Goal: Task Accomplishment & Management: Complete application form

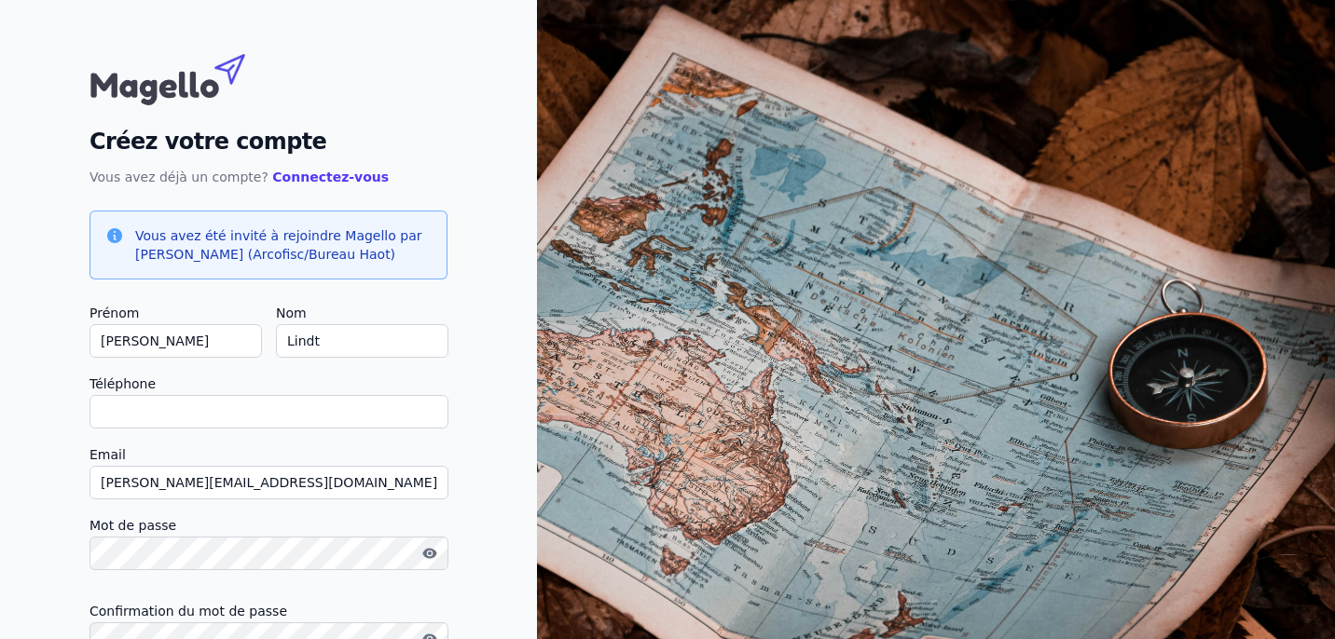
click at [144, 417] on input "Téléphone" at bounding box center [268, 412] width 359 height 34
type input "0"
checkbox input "false"
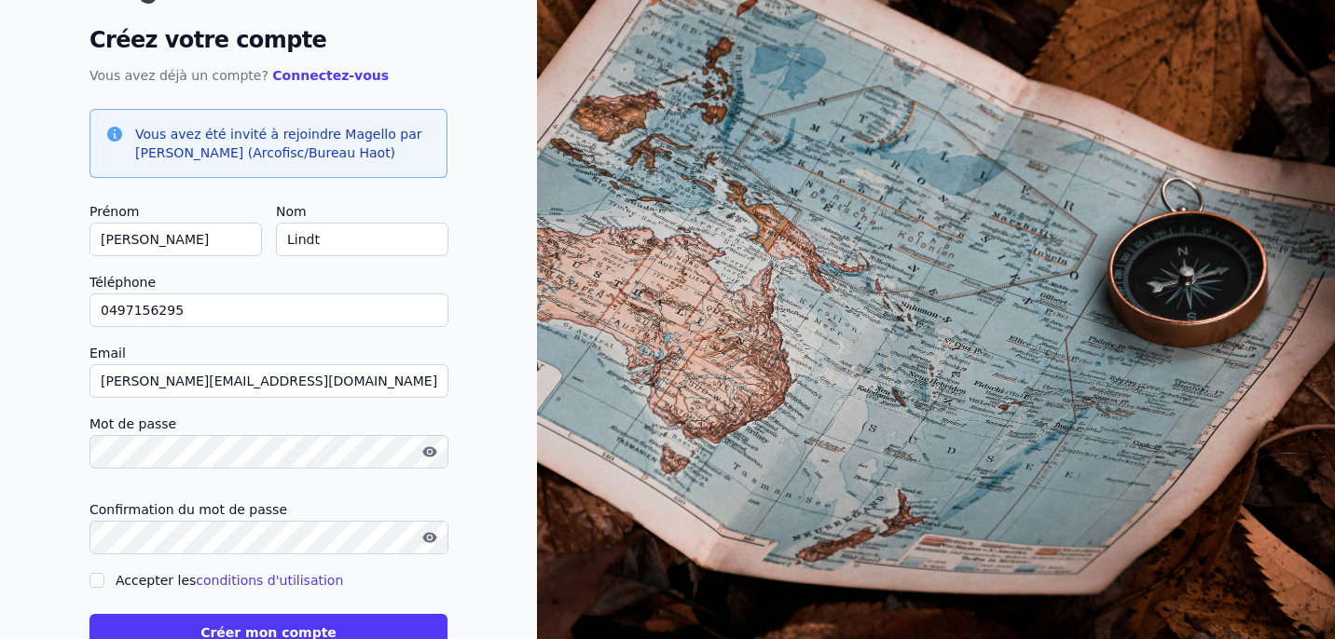
scroll to position [158, 0]
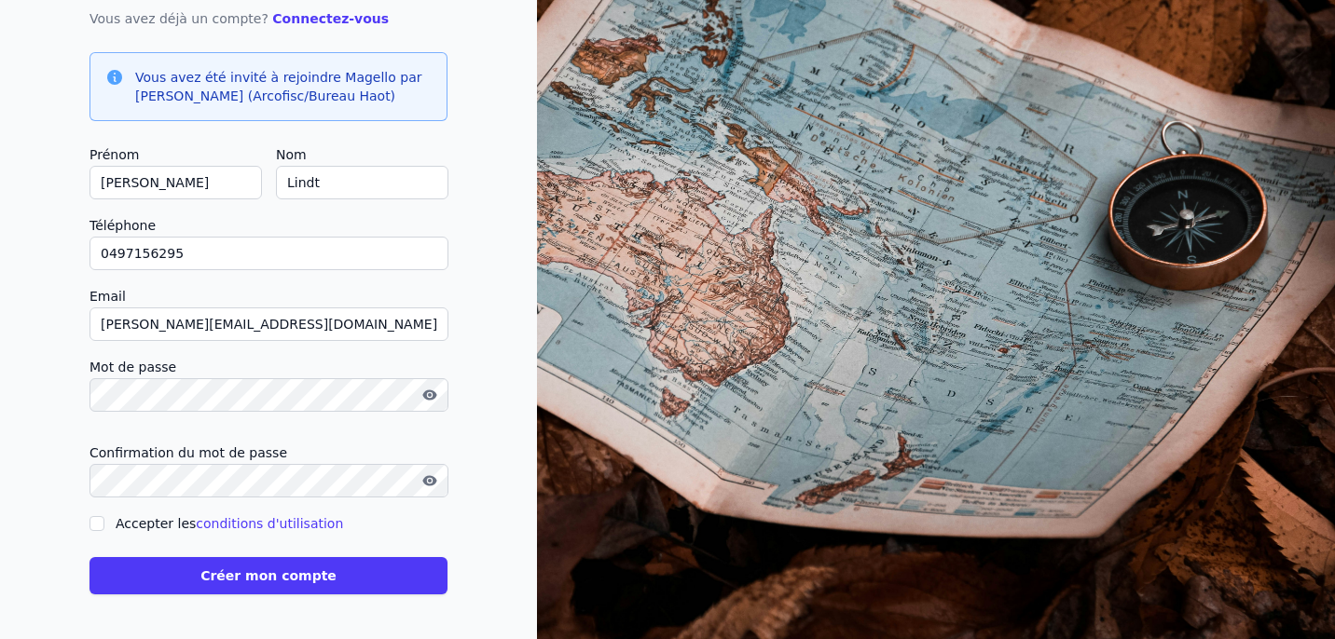
type input "0497156295"
click at [101, 528] on input "Accepter les conditions d'utilisation" at bounding box center [96, 523] width 15 height 15
checkbox input "true"
click at [221, 574] on button "Créer mon compte" at bounding box center [268, 575] width 358 height 37
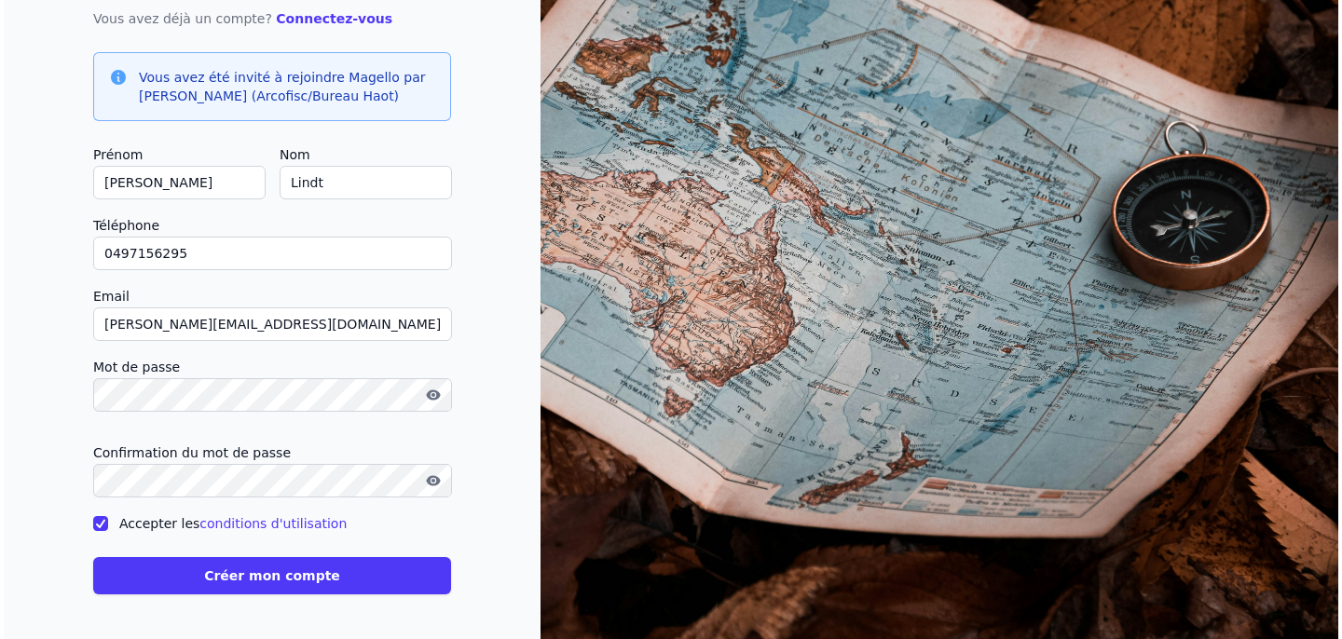
scroll to position [0, 0]
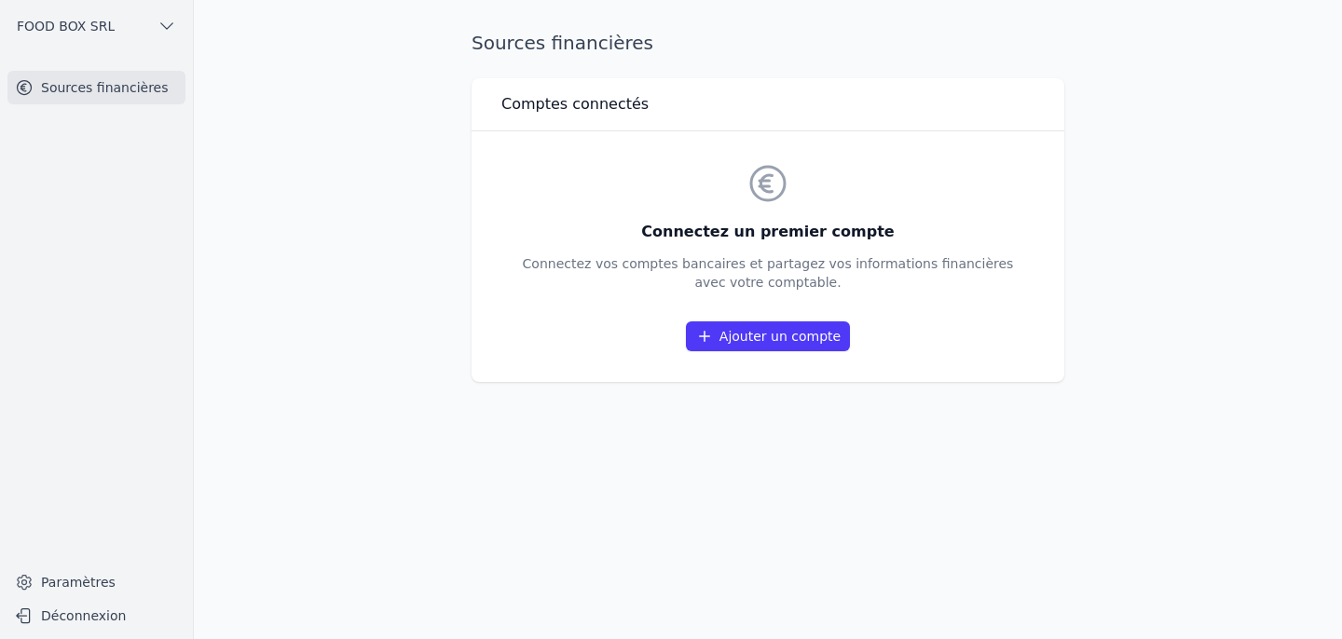
click at [674, 172] on div "Connectez un premier compte Connectez vos comptes bancaires et partagez vos inf…" at bounding box center [768, 256] width 491 height 191
click at [92, 90] on link "Sources financières" at bounding box center [96, 88] width 178 height 34
click at [748, 331] on link "Ajouter un compte" at bounding box center [768, 337] width 164 height 30
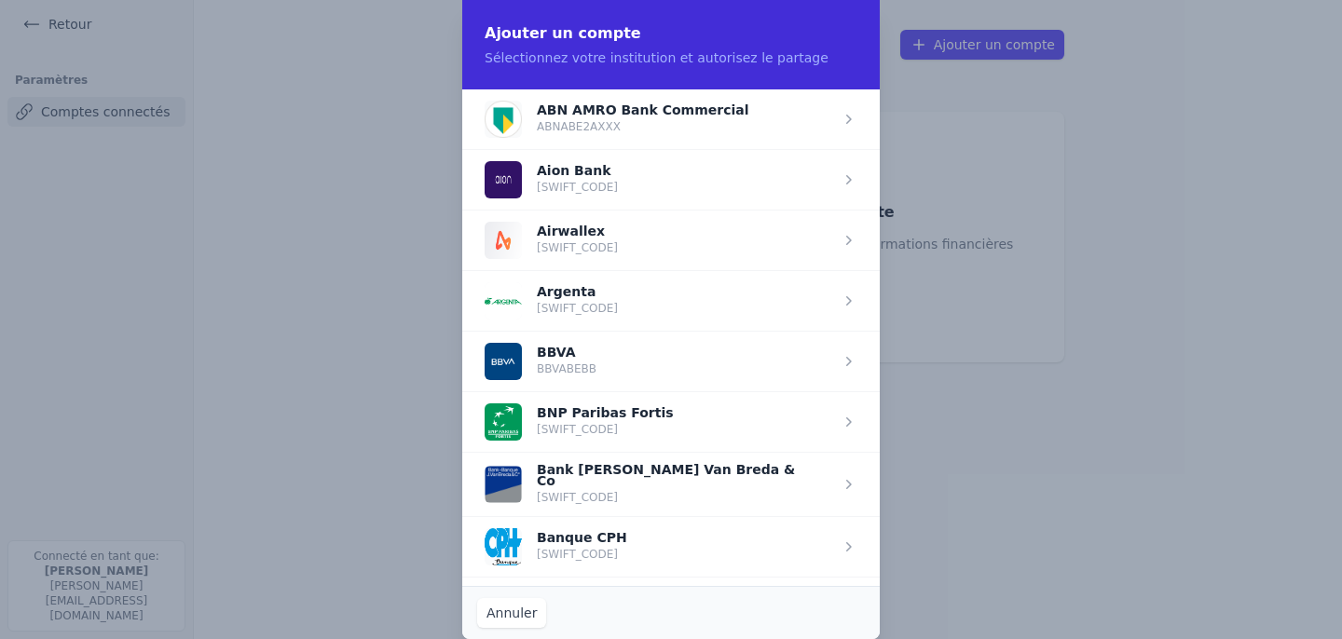
click at [638, 413] on span "button" at bounding box center [671, 422] width 418 height 61
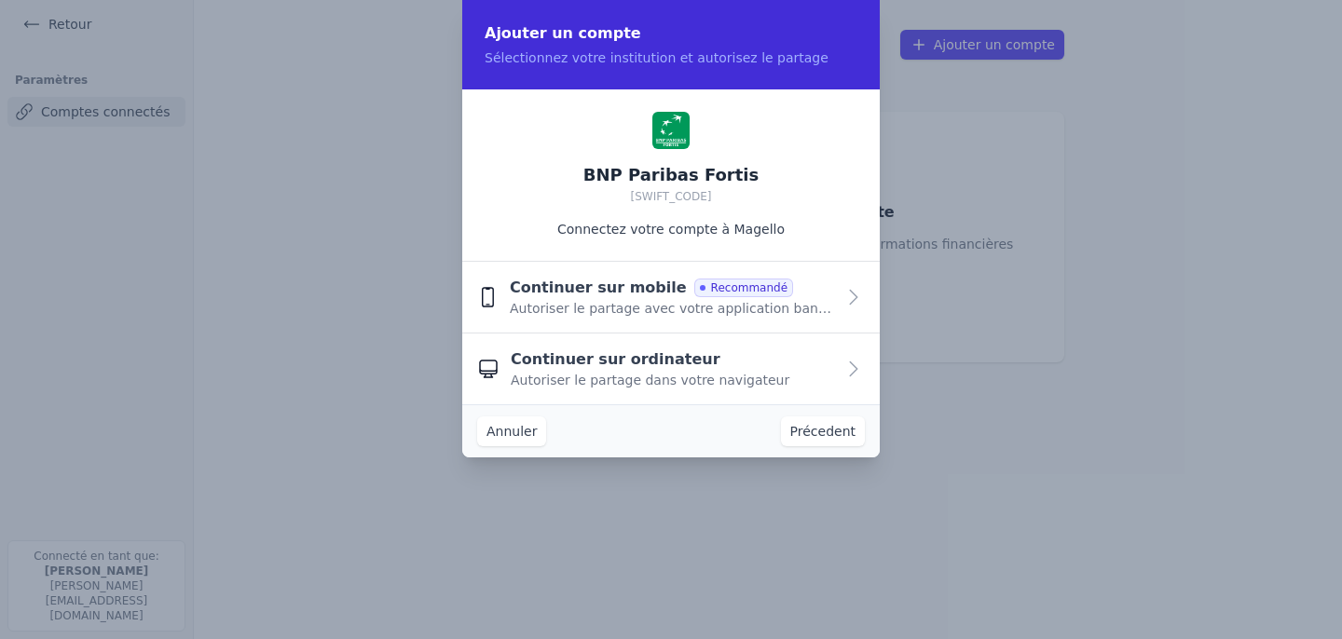
click at [591, 308] on span "Autoriser le partage avec votre application bancaire" at bounding box center [672, 308] width 325 height 19
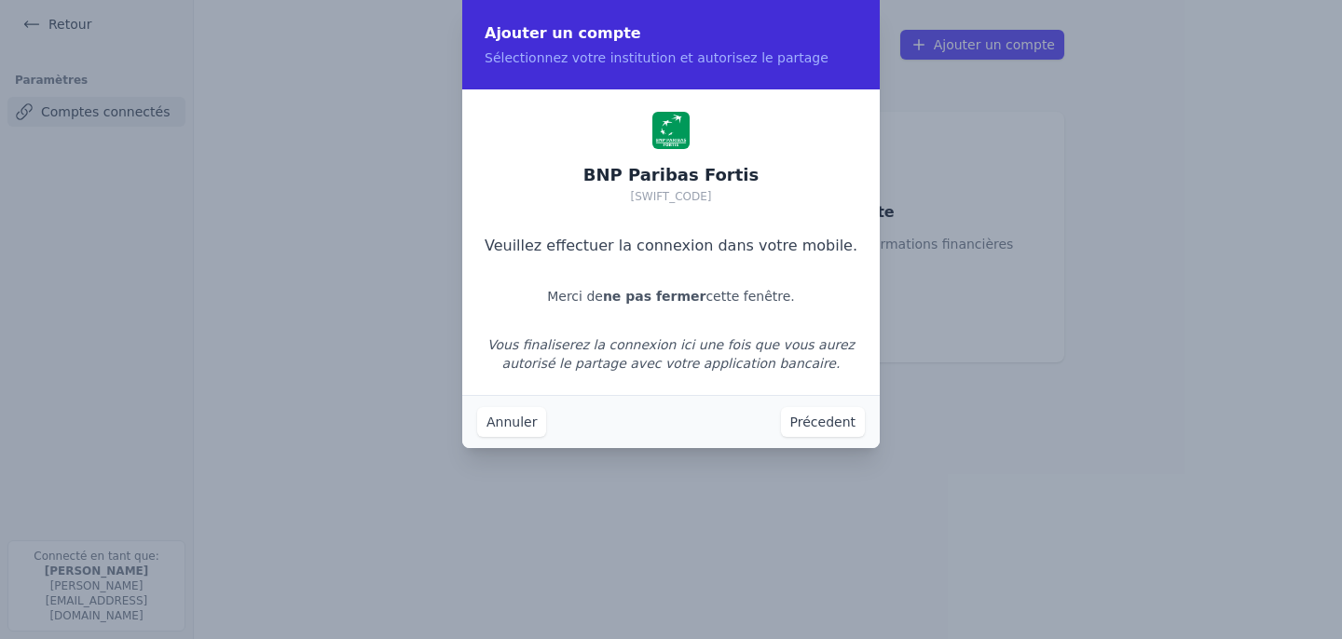
click at [499, 421] on button "Annuler" at bounding box center [511, 422] width 69 height 30
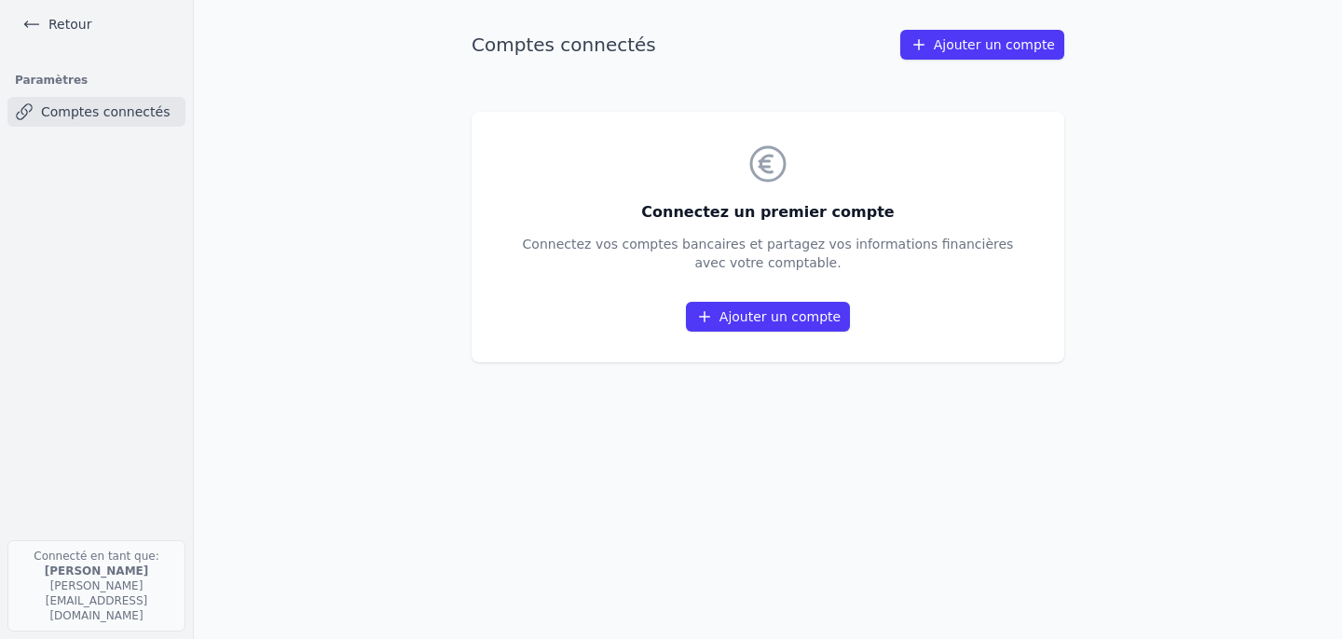
click at [984, 42] on link "Ajouter un compte" at bounding box center [982, 45] width 164 height 30
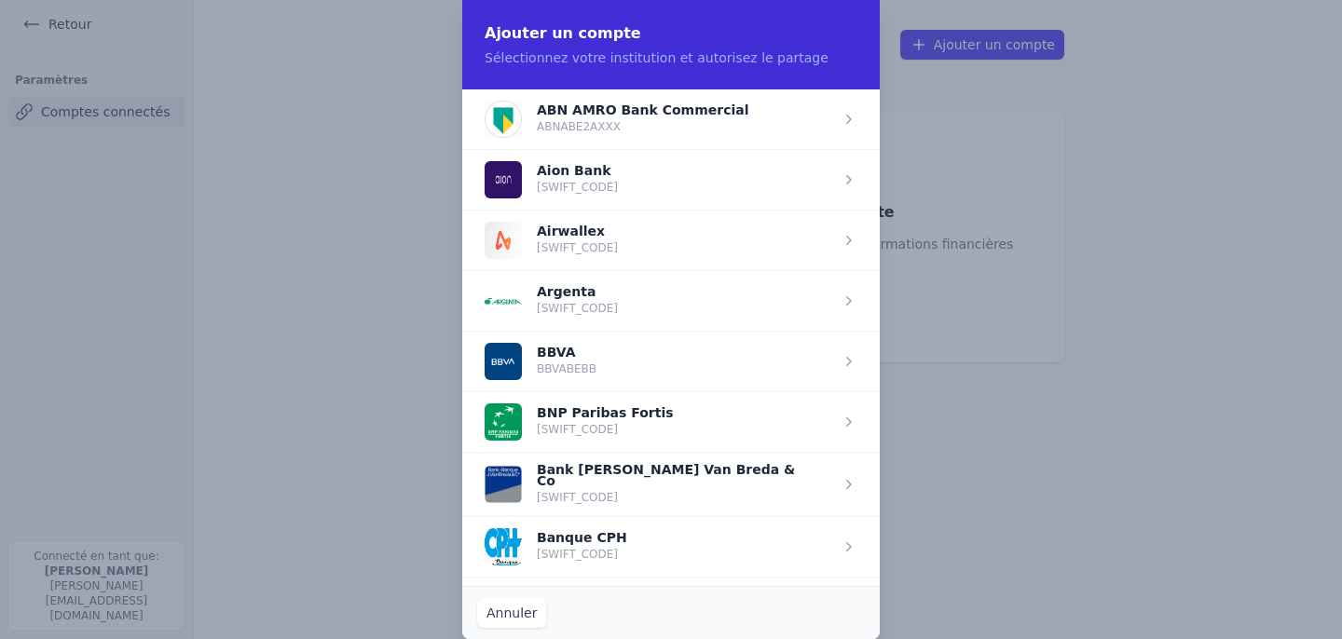
click at [565, 421] on span "button" at bounding box center [671, 422] width 418 height 61
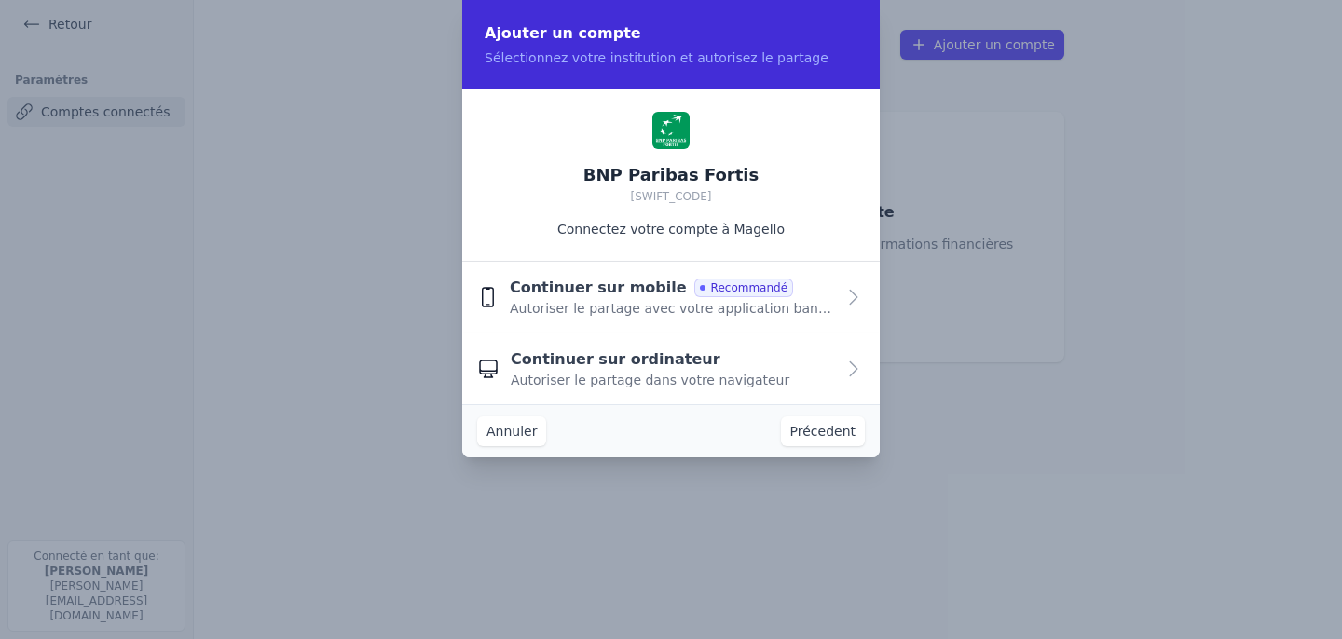
click at [557, 299] on span "Autoriser le partage avec votre application bancaire" at bounding box center [672, 308] width 325 height 19
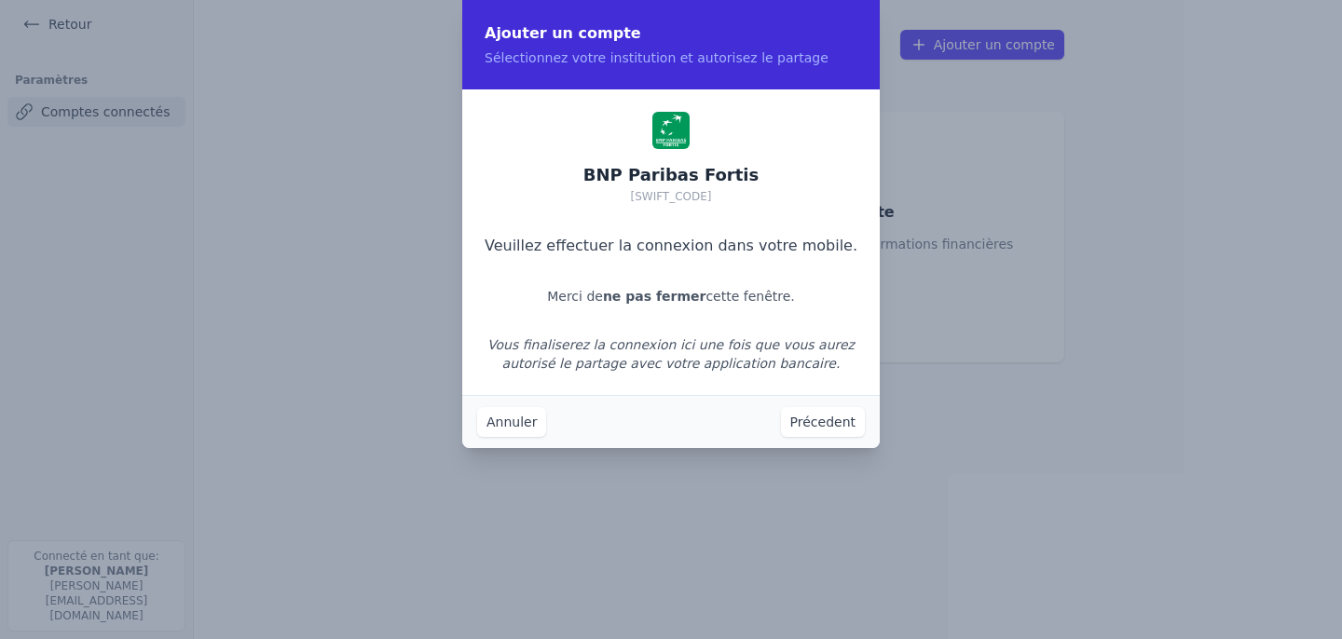
click at [533, 428] on button "Annuler" at bounding box center [511, 422] width 69 height 30
